Goal: Transaction & Acquisition: Download file/media

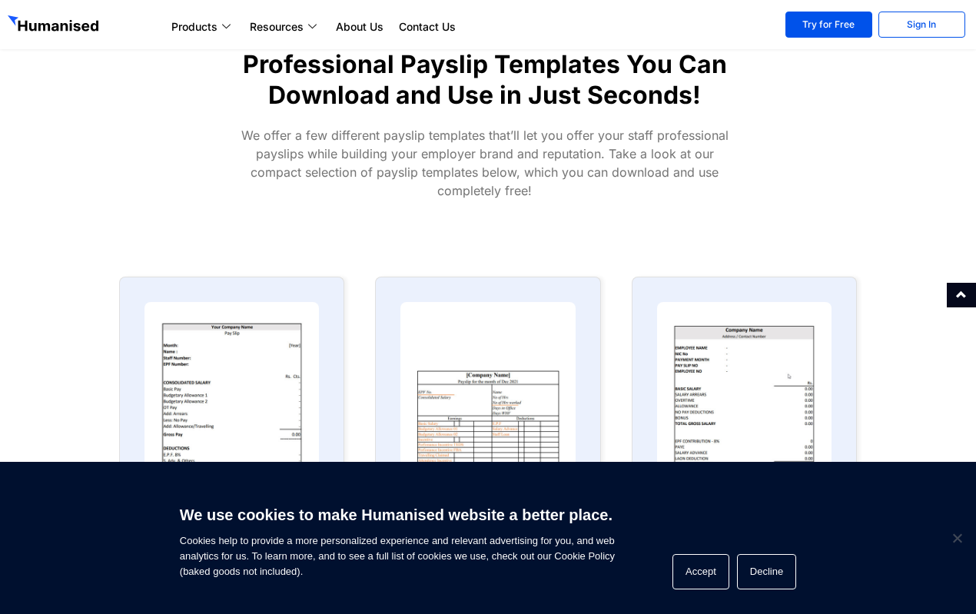
scroll to position [615, 0]
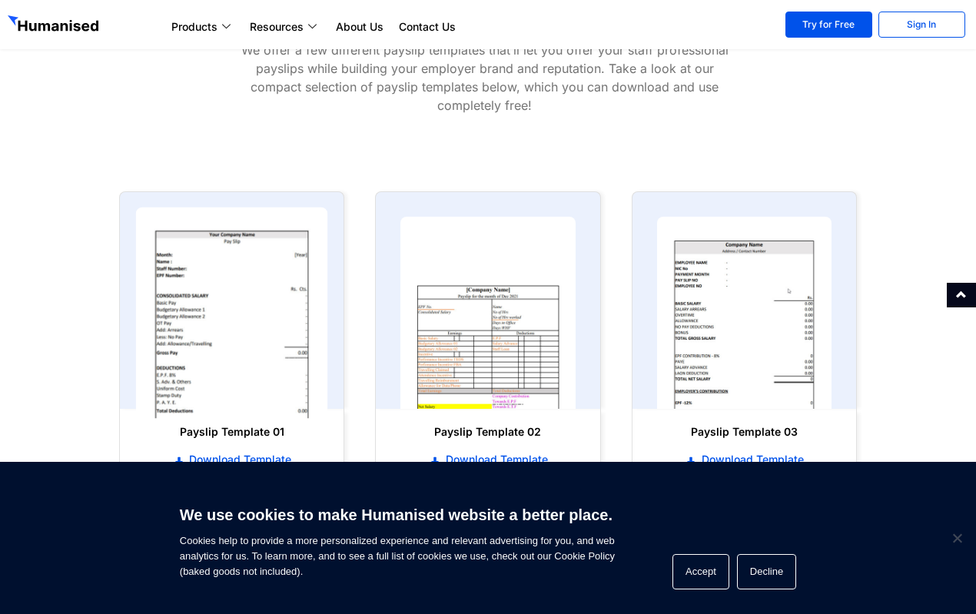
click at [239, 323] on img at bounding box center [232, 313] width 192 height 211
click at [239, 322] on img at bounding box center [232, 313] width 192 height 211
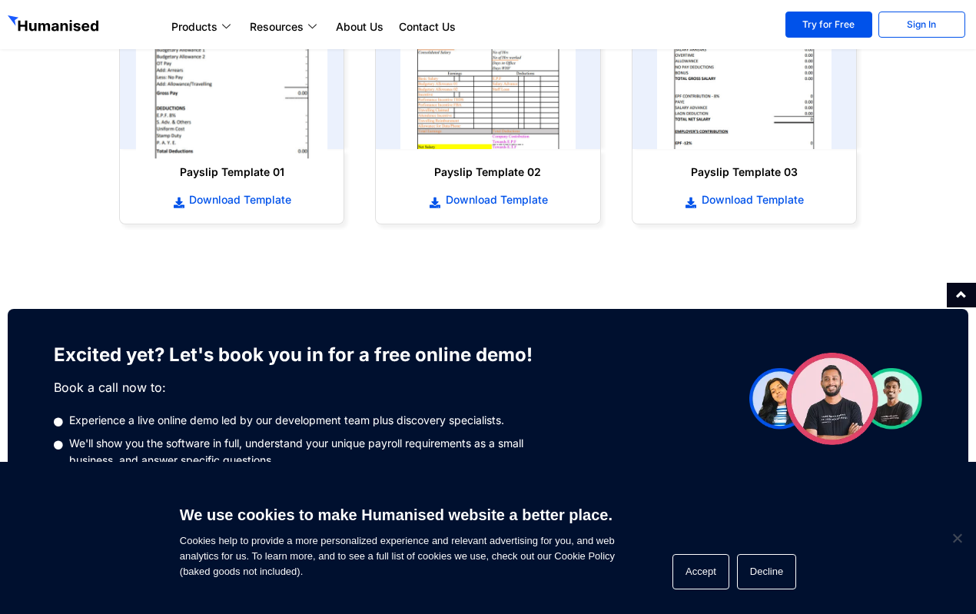
scroll to position [845, 0]
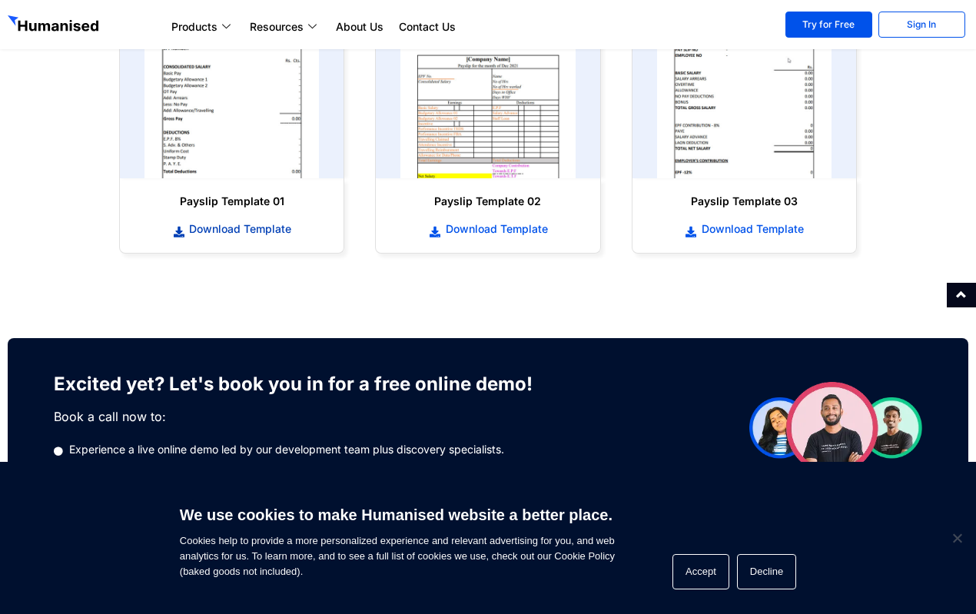
click at [251, 234] on span "Download Template" at bounding box center [238, 228] width 106 height 15
